Goal: Task Accomplishment & Management: Use online tool/utility

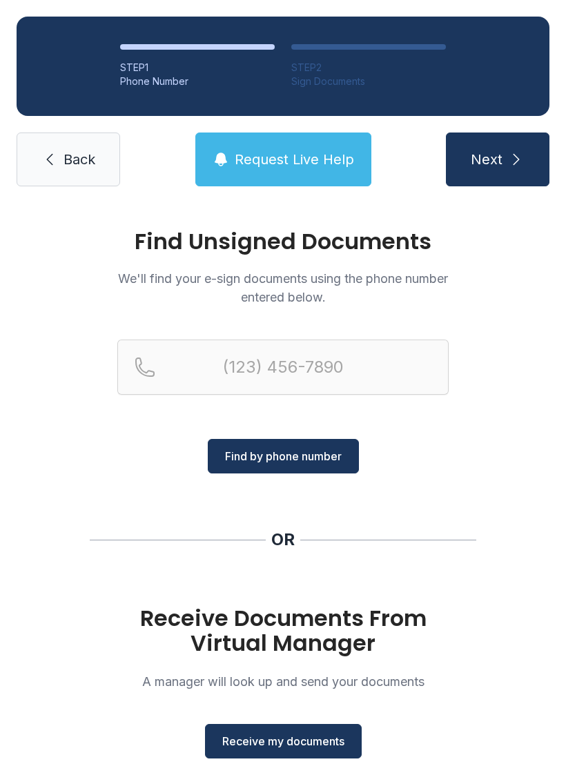
click at [286, 757] on button "Receive my documents" at bounding box center [283, 741] width 157 height 34
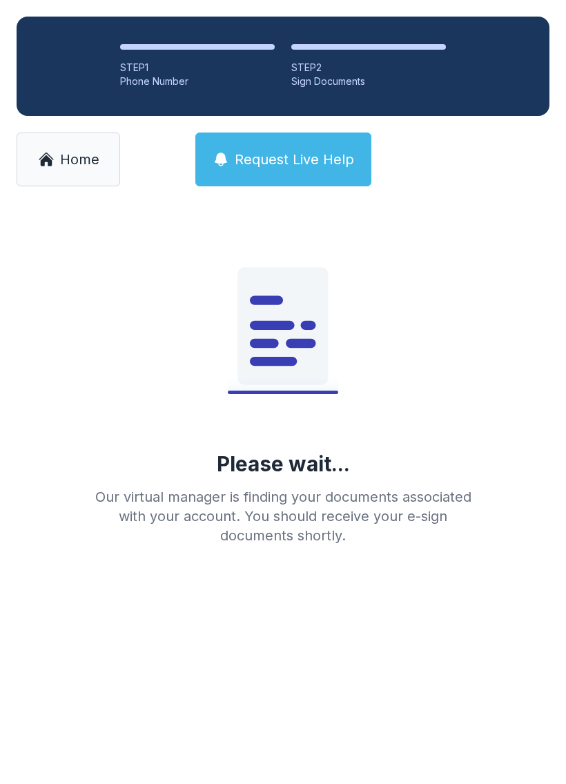
click at [288, 758] on main "Please wait... Our virtual manager is finding your documents associated with yo…" at bounding box center [283, 493] width 566 height 581
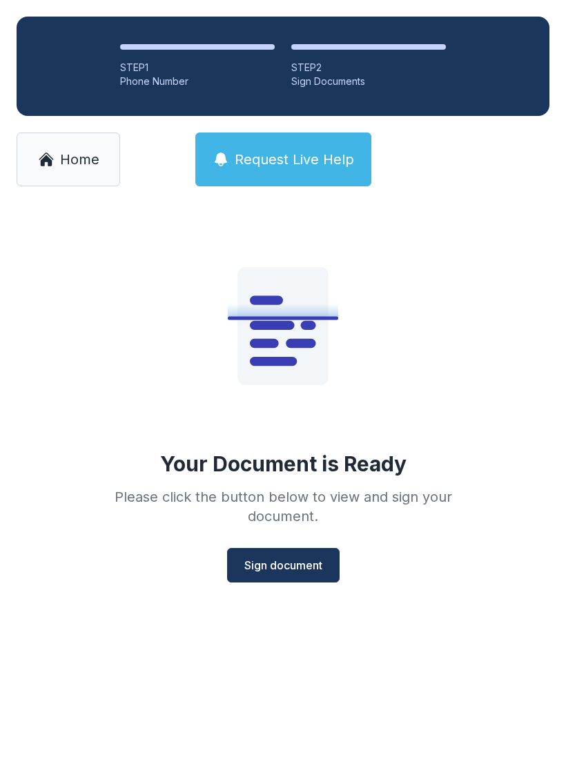
click at [292, 570] on span "Sign document" at bounding box center [283, 565] width 78 height 17
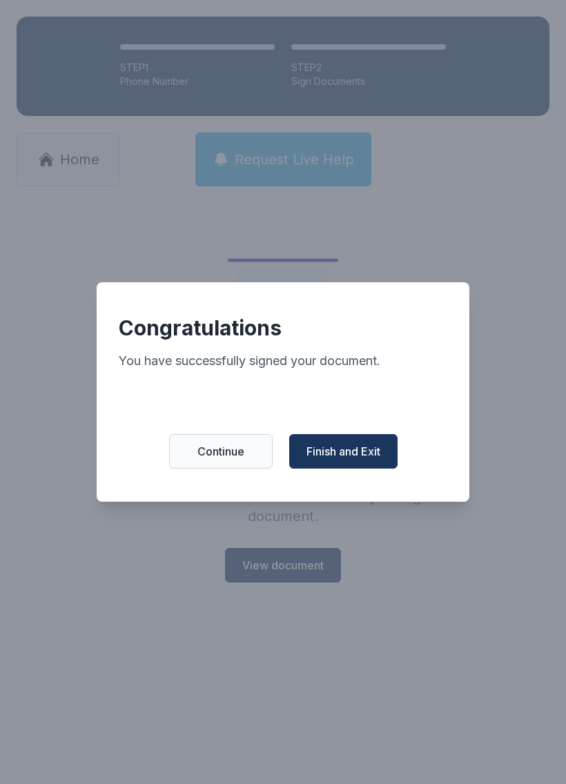
click at [348, 459] on span "Finish and Exit" at bounding box center [343, 451] width 74 height 17
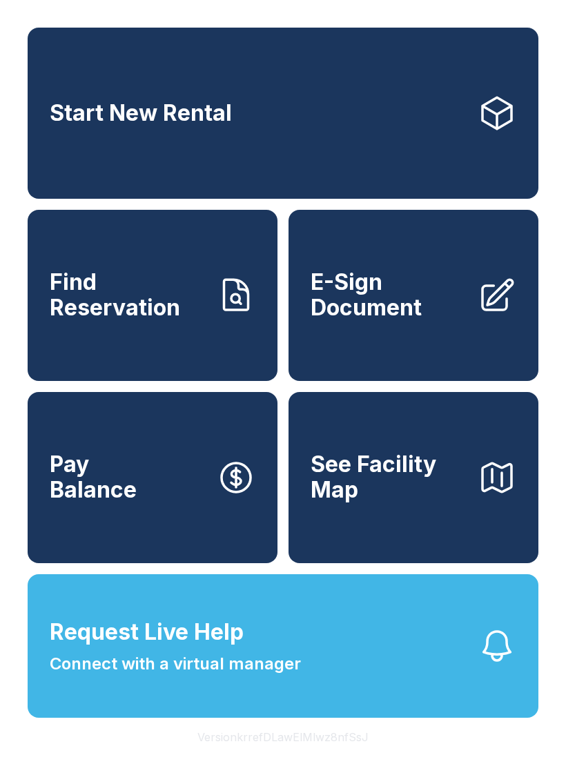
click at [407, 315] on span "E-Sign Document" at bounding box center [388, 295] width 156 height 50
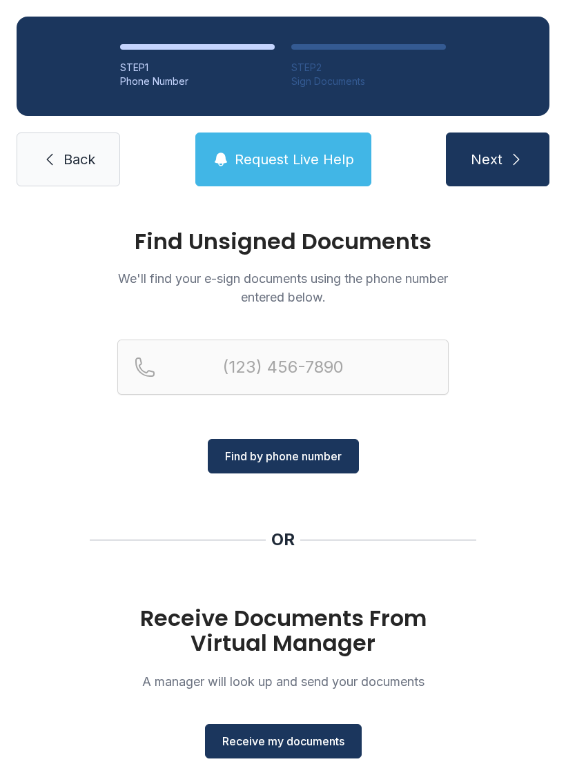
click at [277, 735] on span "Receive my documents" at bounding box center [283, 741] width 122 height 17
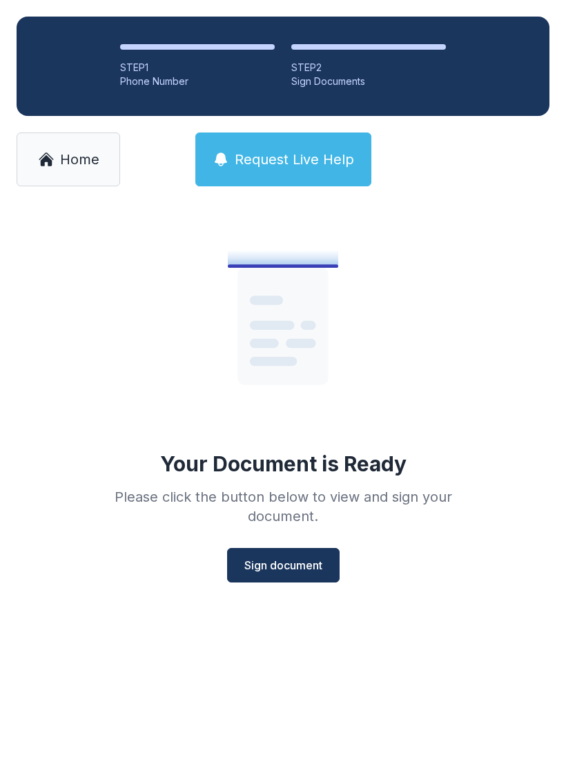
click at [283, 558] on span "Sign document" at bounding box center [283, 565] width 78 height 17
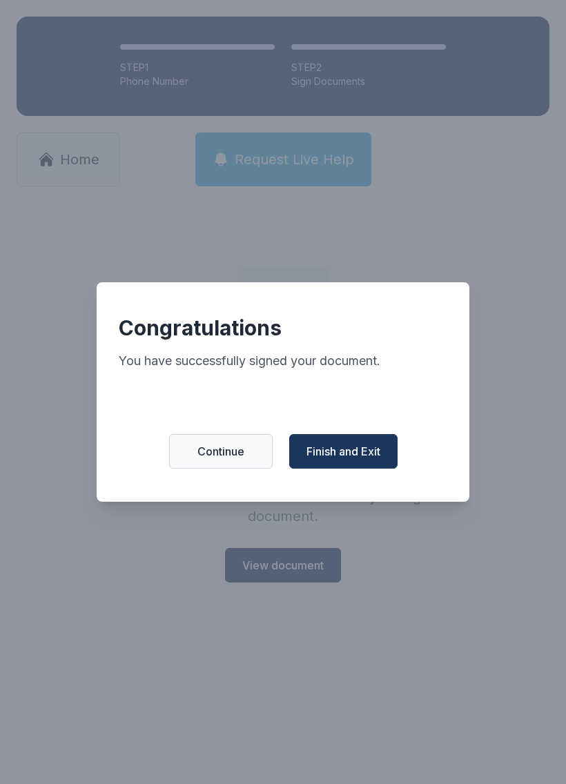
click at [351, 441] on button "Finish and Exit" at bounding box center [343, 451] width 108 height 34
